Goal: Contribute content: Contribute content

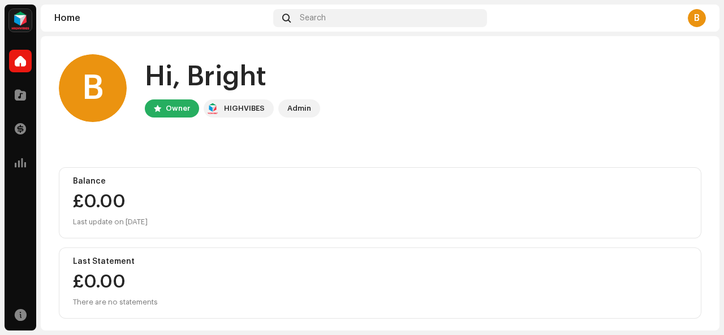
click at [696, 26] on div "B" at bounding box center [696, 18] width 18 height 18
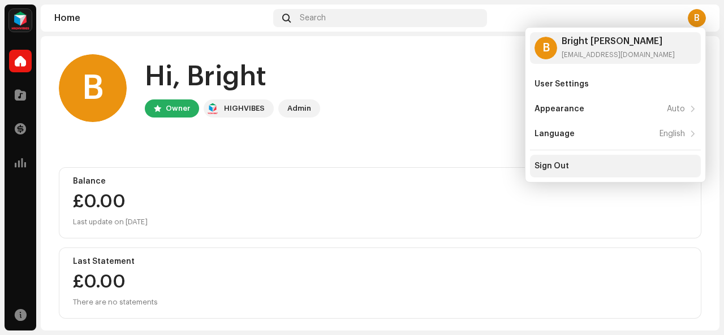
click at [622, 159] on div "Sign Out" at bounding box center [615, 166] width 171 height 23
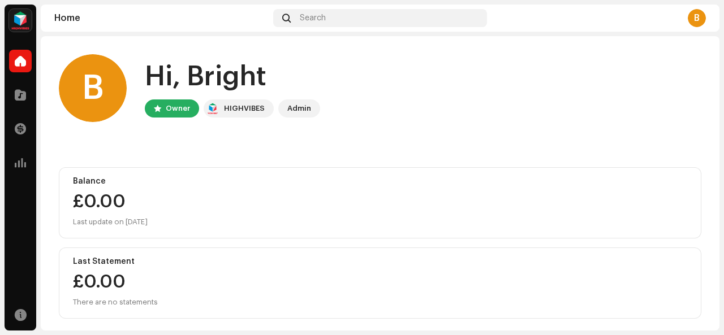
click at [17, 12] on img at bounding box center [20, 20] width 23 height 23
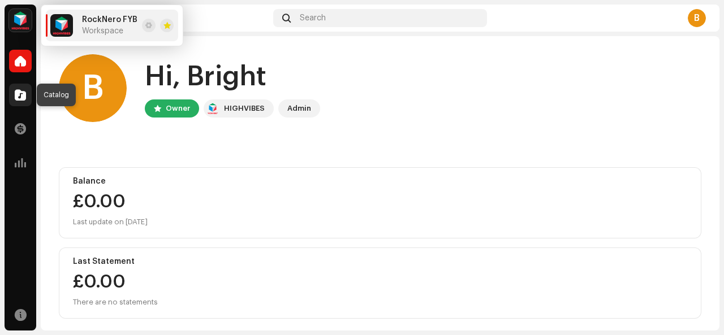
click at [18, 90] on span at bounding box center [20, 94] width 11 height 9
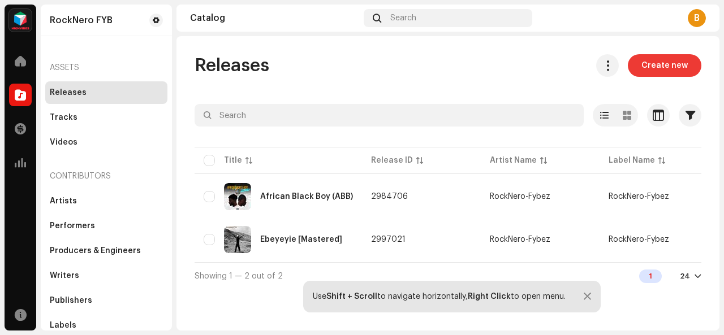
click at [660, 65] on span "Create new" at bounding box center [664, 65] width 46 height 23
click at [659, 65] on span "Create new" at bounding box center [664, 65] width 46 height 23
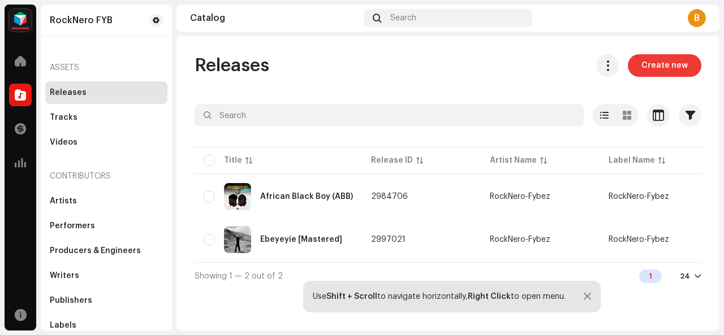
click at [660, 65] on span "Create new" at bounding box center [664, 65] width 46 height 23
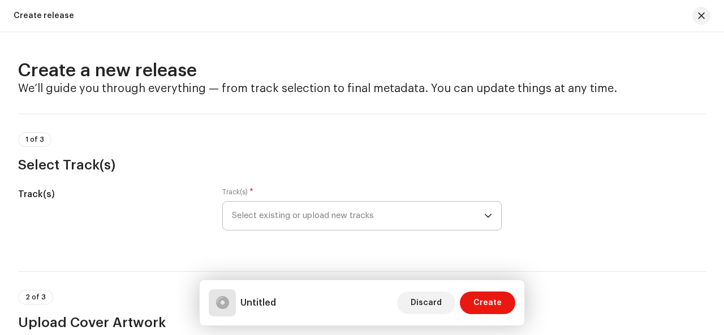
click at [484, 215] on icon "dropdown trigger" at bounding box center [488, 216] width 8 height 8
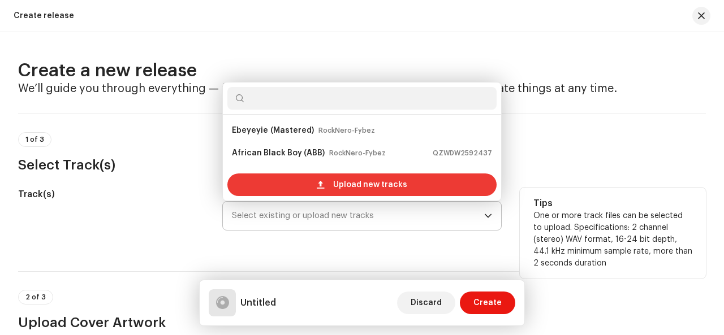
click at [380, 186] on span "Upload new tracks" at bounding box center [370, 185] width 74 height 23
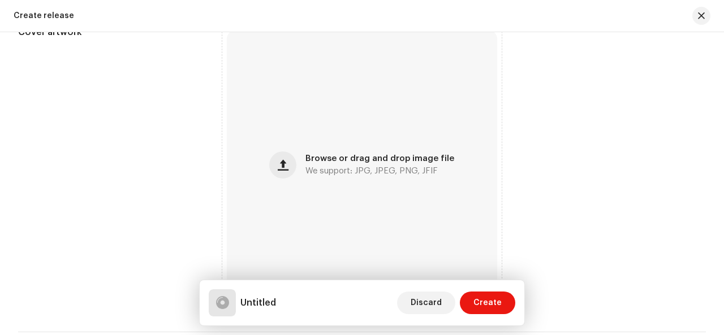
scroll to position [408, 0]
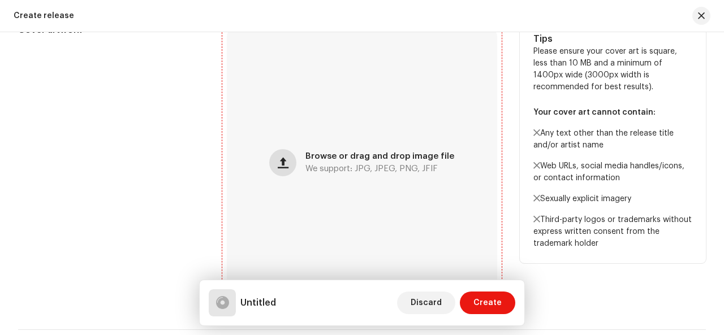
click at [290, 166] on button "button" at bounding box center [282, 162] width 27 height 27
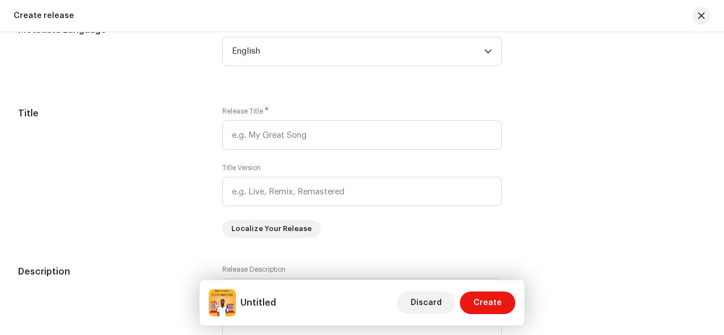
scroll to position [1006, 0]
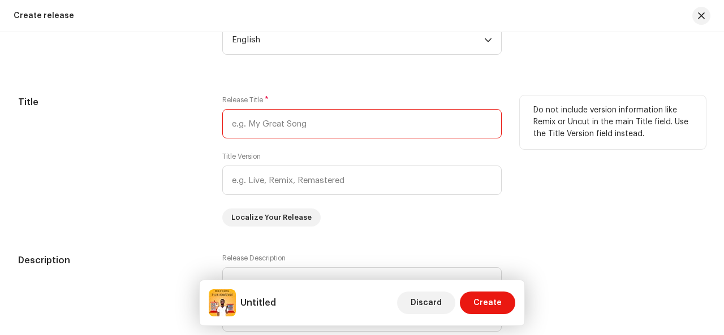
click at [373, 121] on input "text" at bounding box center [361, 123] width 279 height 29
